Goal: Task Accomplishment & Management: Complete application form

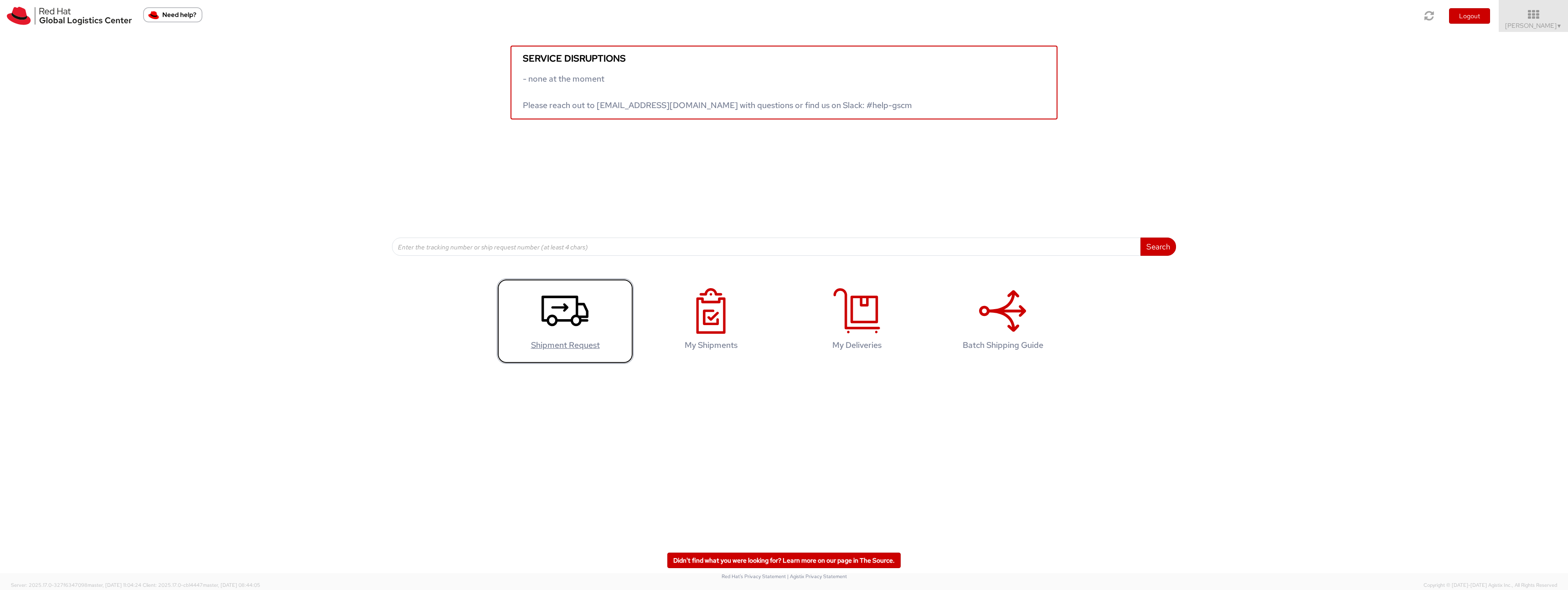
click at [577, 316] on use at bounding box center [565, 311] width 47 height 30
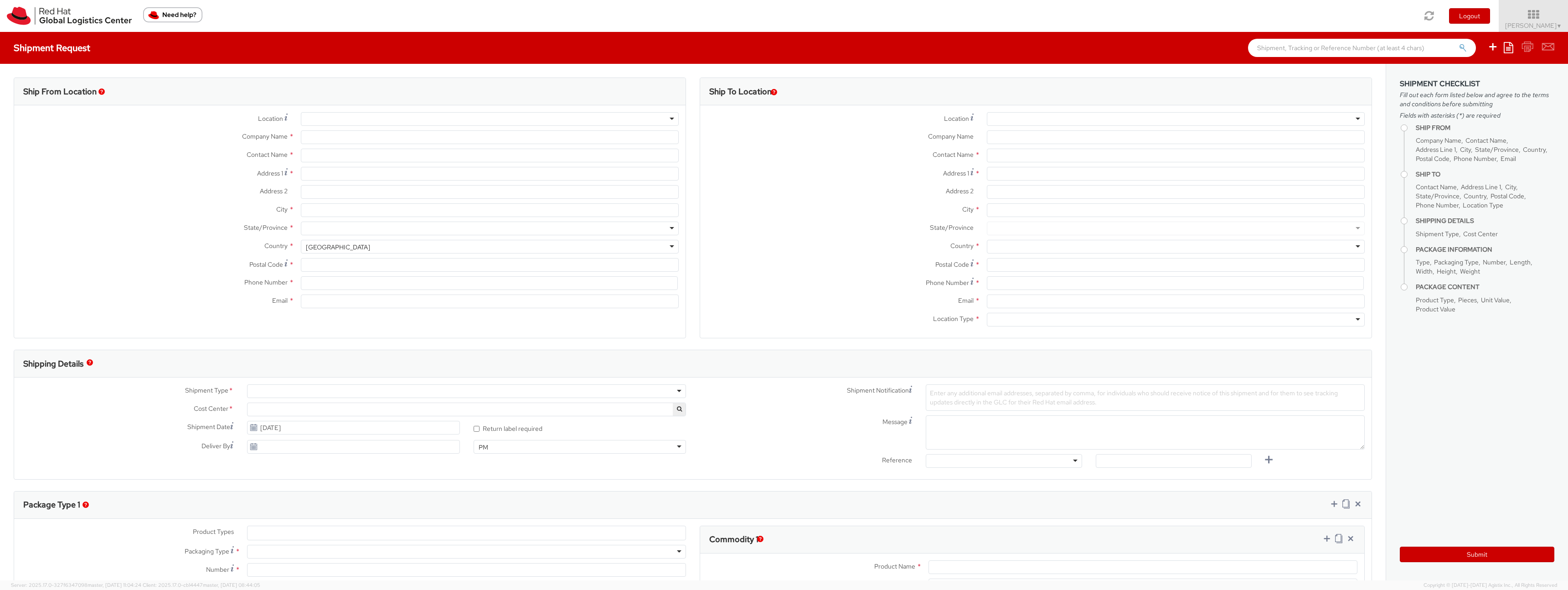
select select "850"
select select
type input "Red Hat Czech s.r.o."
type input "Jakub Klement"
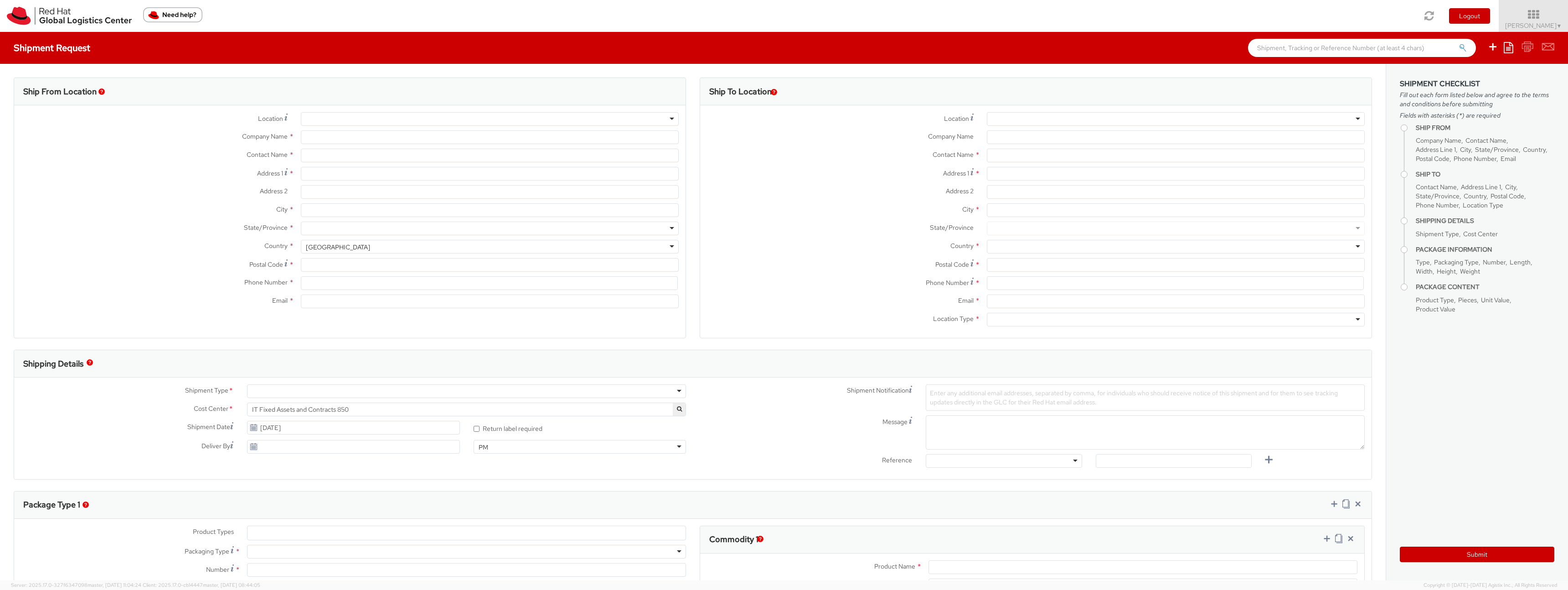
type input "Purkynova 647/111"
type input "BRNO"
type input "621 00"
type input "420538882055"
type input "jklement@redhat.com"
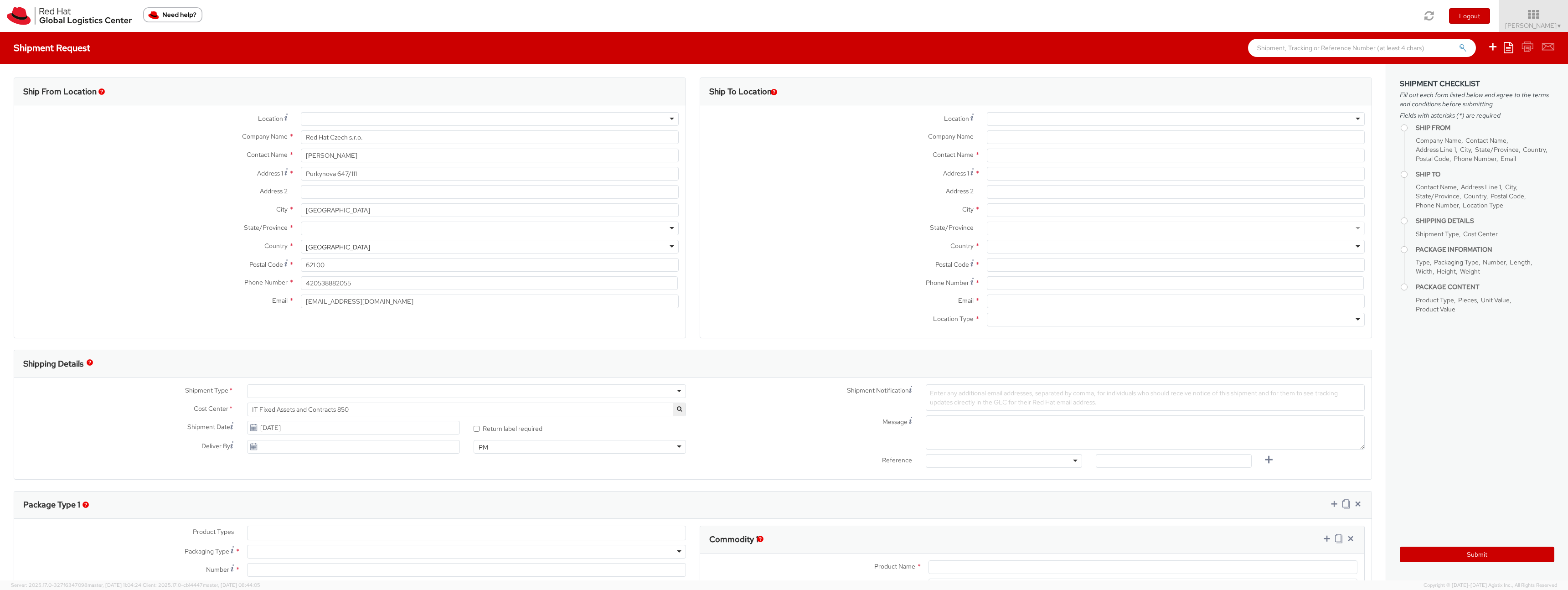
select select "CM"
select select "KGS"
